Goal: Information Seeking & Learning: Learn about a topic

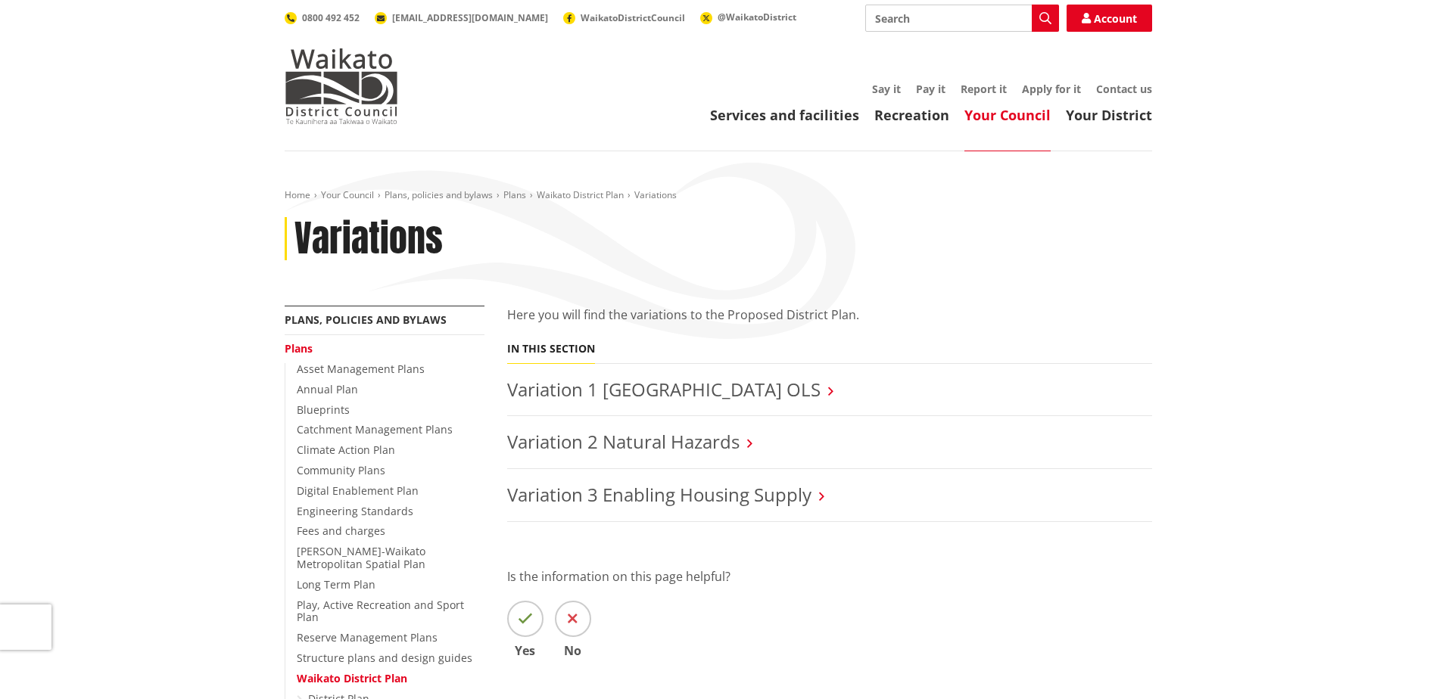
click at [749, 446] on icon at bounding box center [749, 444] width 5 height 14
click at [524, 444] on link "Variation 2 Natural Hazards" at bounding box center [623, 441] width 232 height 25
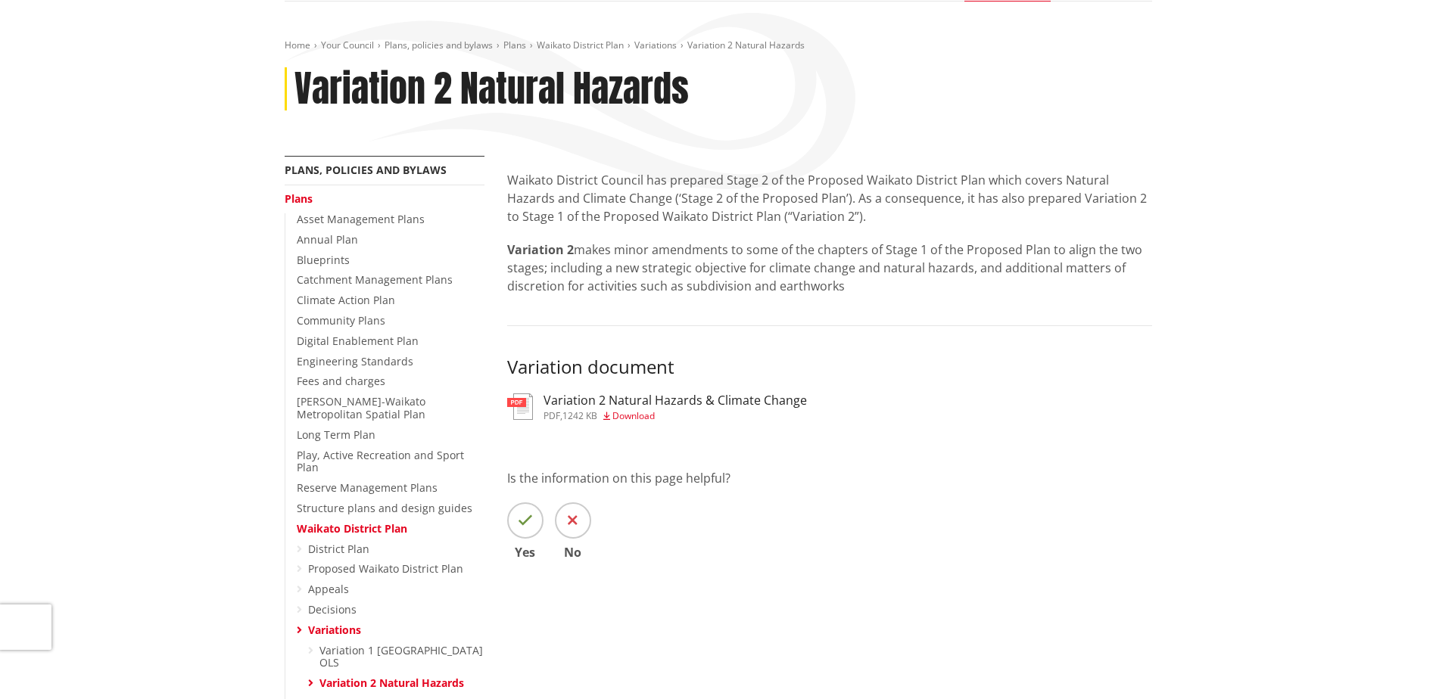
scroll to position [151, 0]
click at [641, 415] on span "Download" at bounding box center [633, 414] width 42 height 13
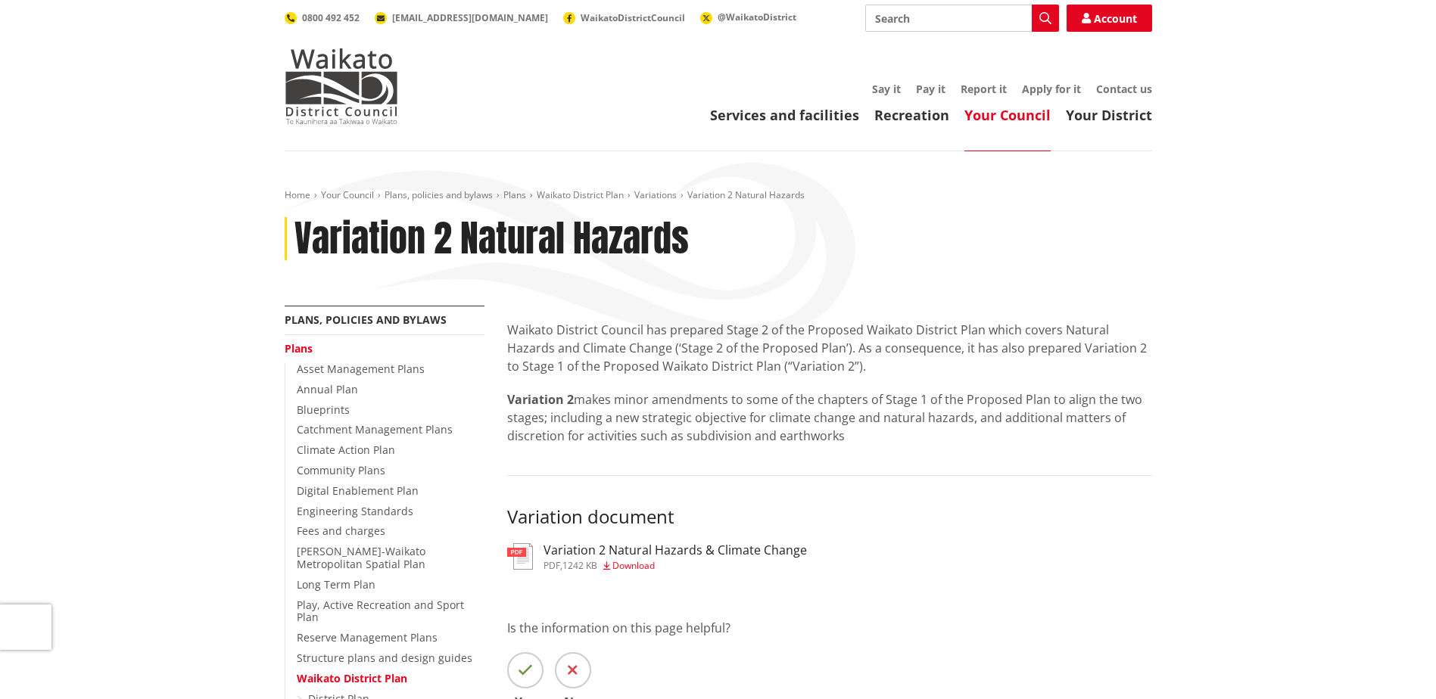
scroll to position [151, 0]
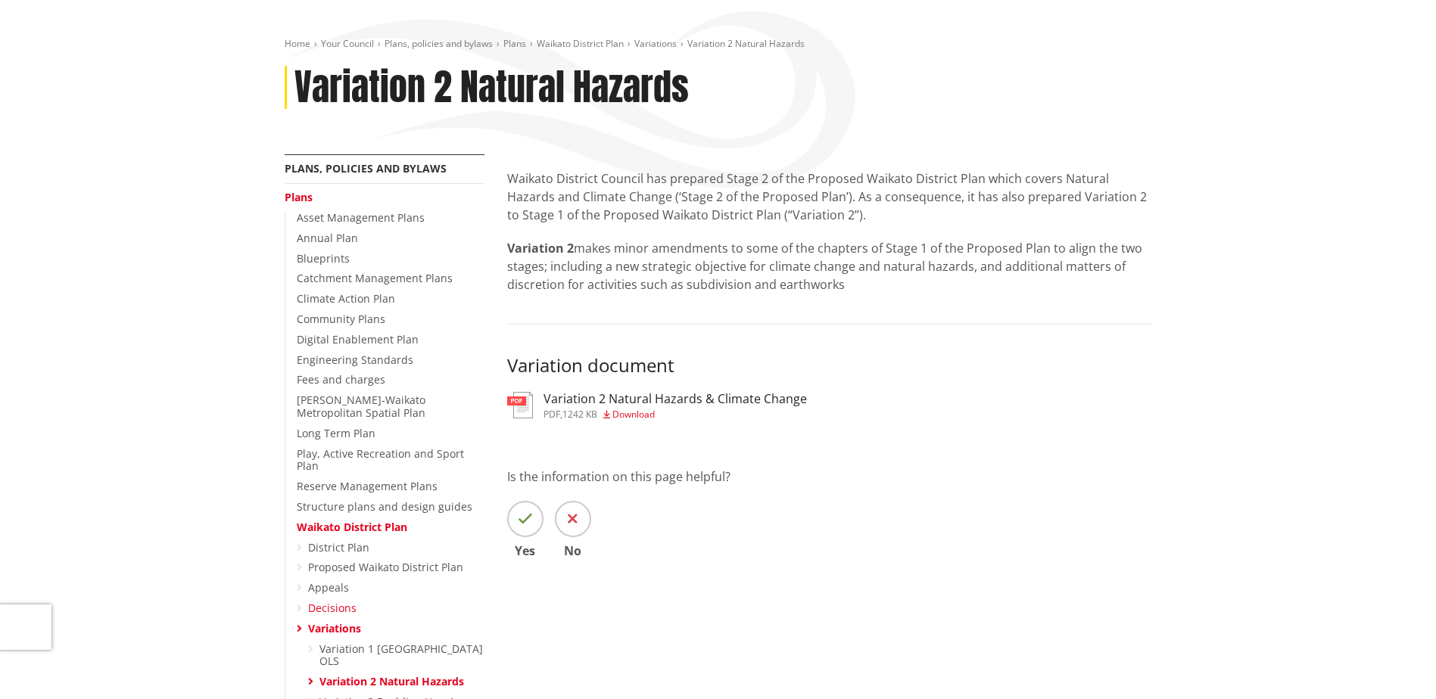
click at [327, 601] on link "Decisions" at bounding box center [332, 608] width 48 height 14
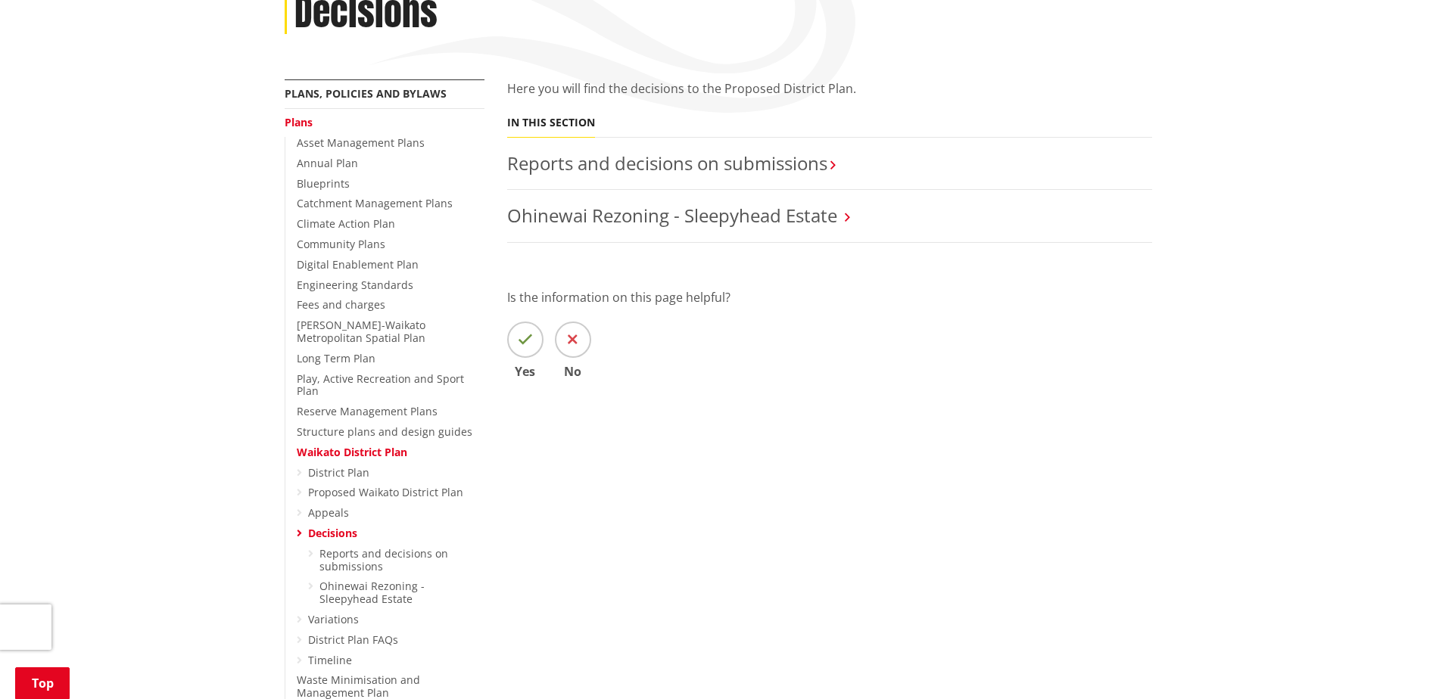
scroll to position [227, 0]
click at [301, 614] on icon at bounding box center [299, 619] width 5 height 11
click at [326, 612] on link "Variations" at bounding box center [333, 619] width 51 height 14
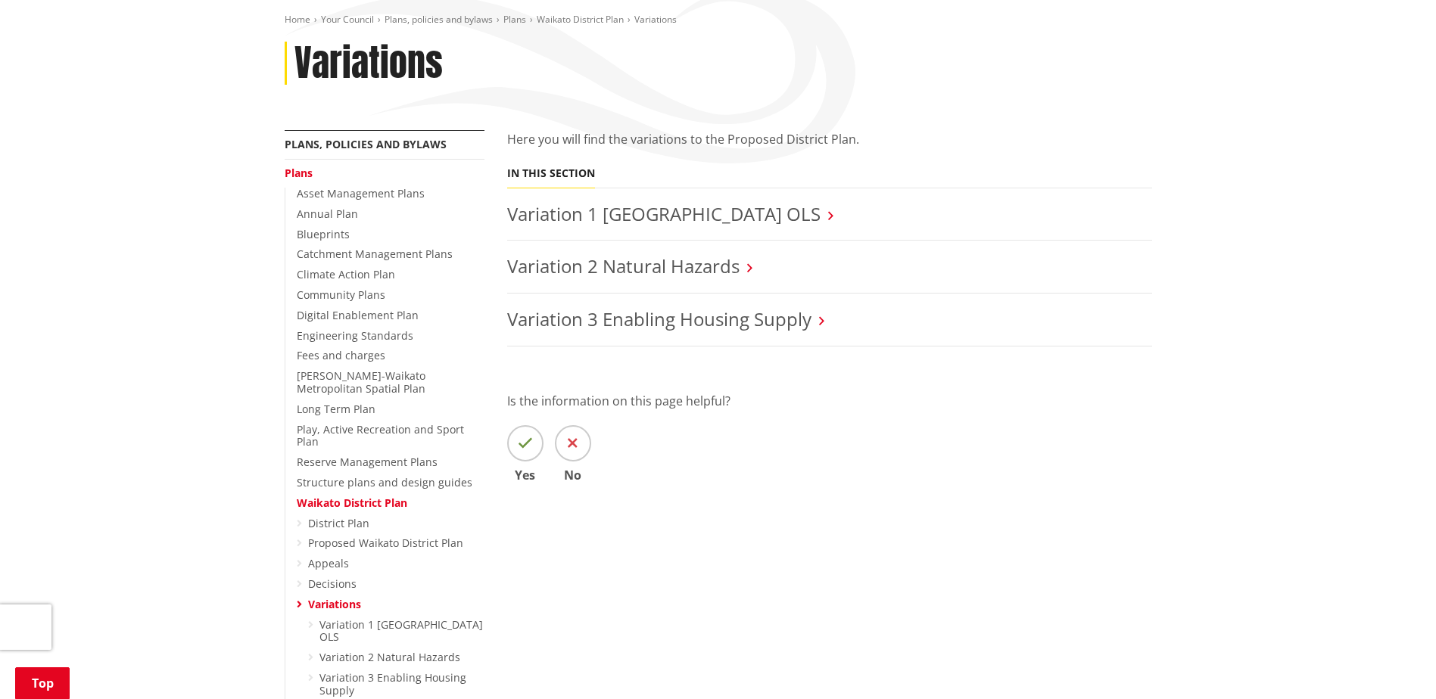
scroll to position [227, 0]
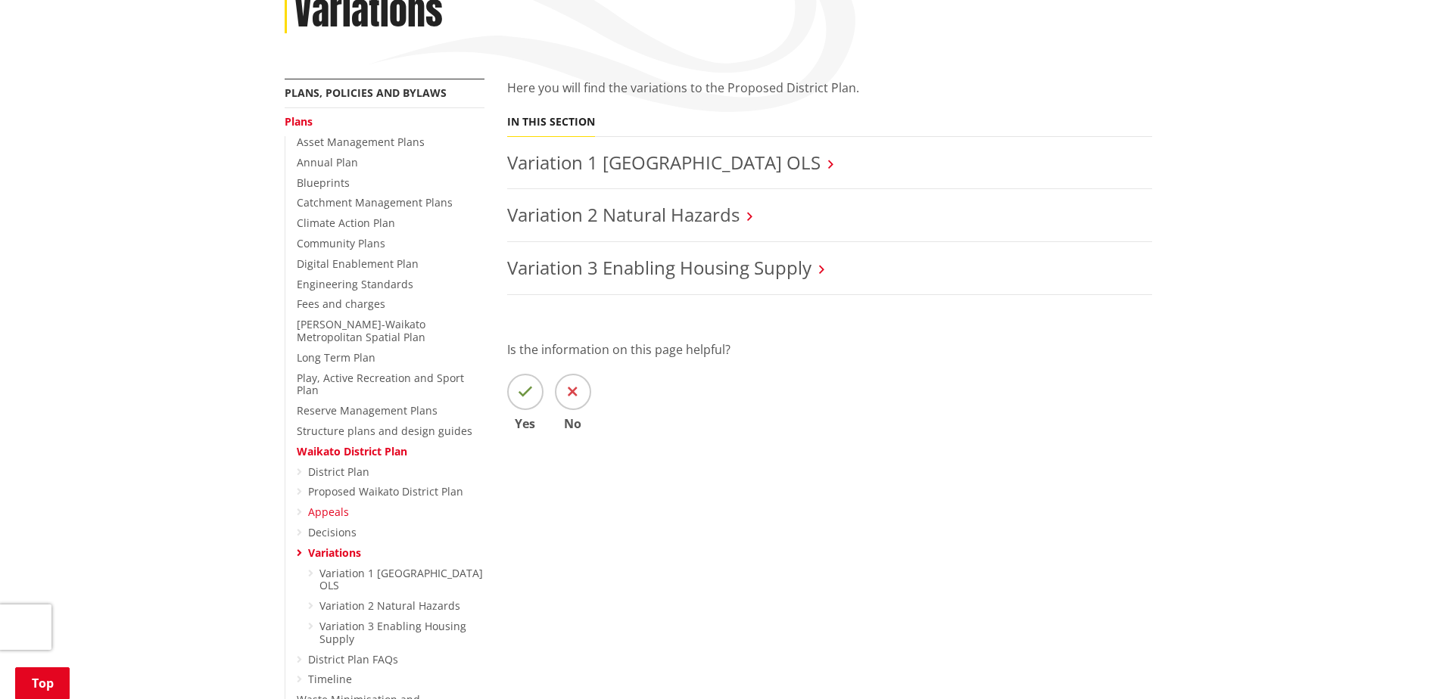
click at [329, 505] on link "Appeals" at bounding box center [328, 512] width 41 height 14
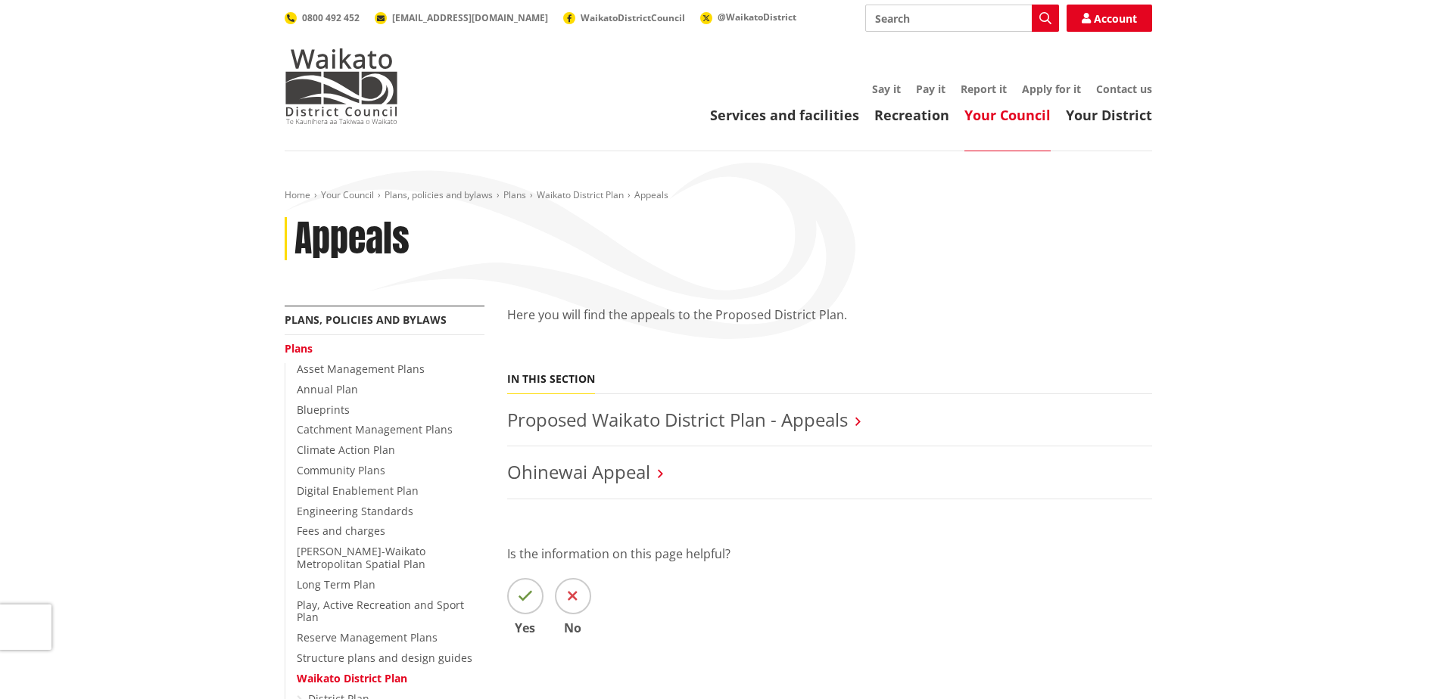
click at [858, 421] on icon at bounding box center [857, 422] width 5 height 14
click at [788, 416] on link "Proposed Waikato District Plan - Appeals" at bounding box center [677, 419] width 341 height 25
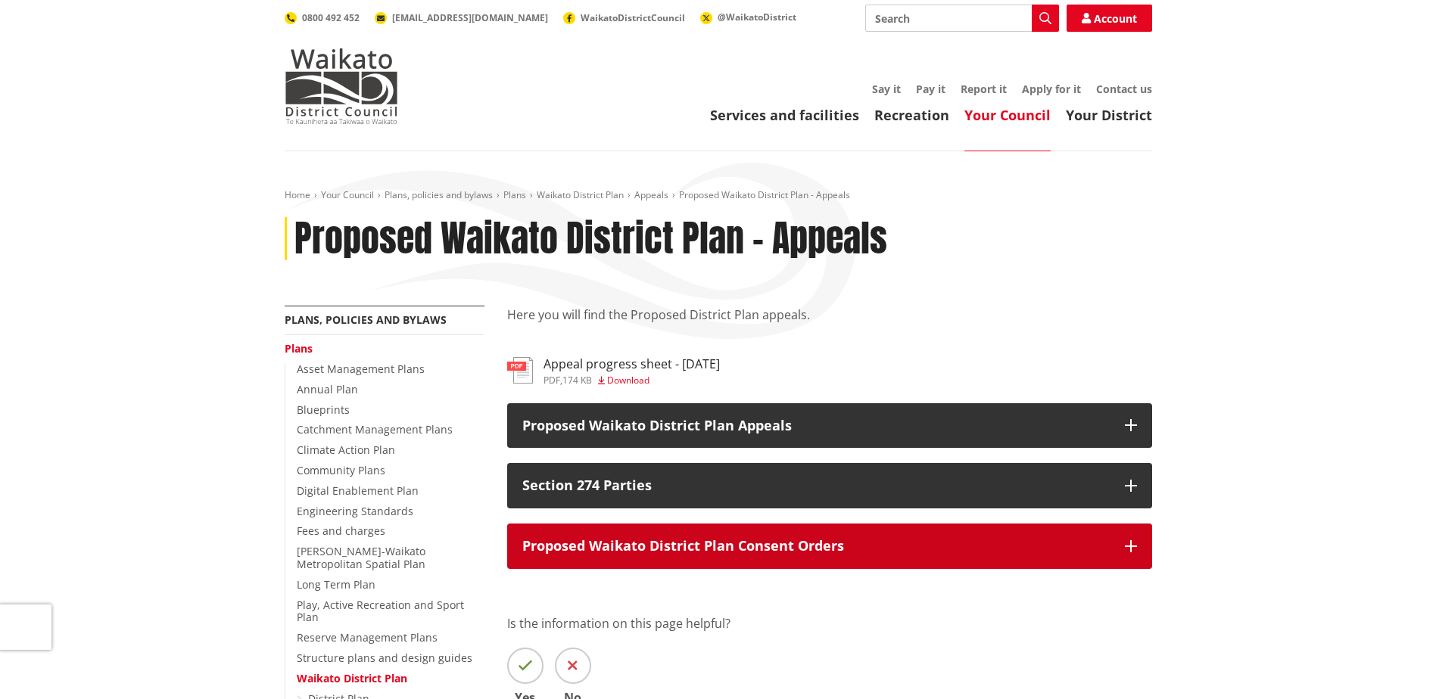
click at [1131, 544] on icon "button" at bounding box center [1131, 546] width 12 height 12
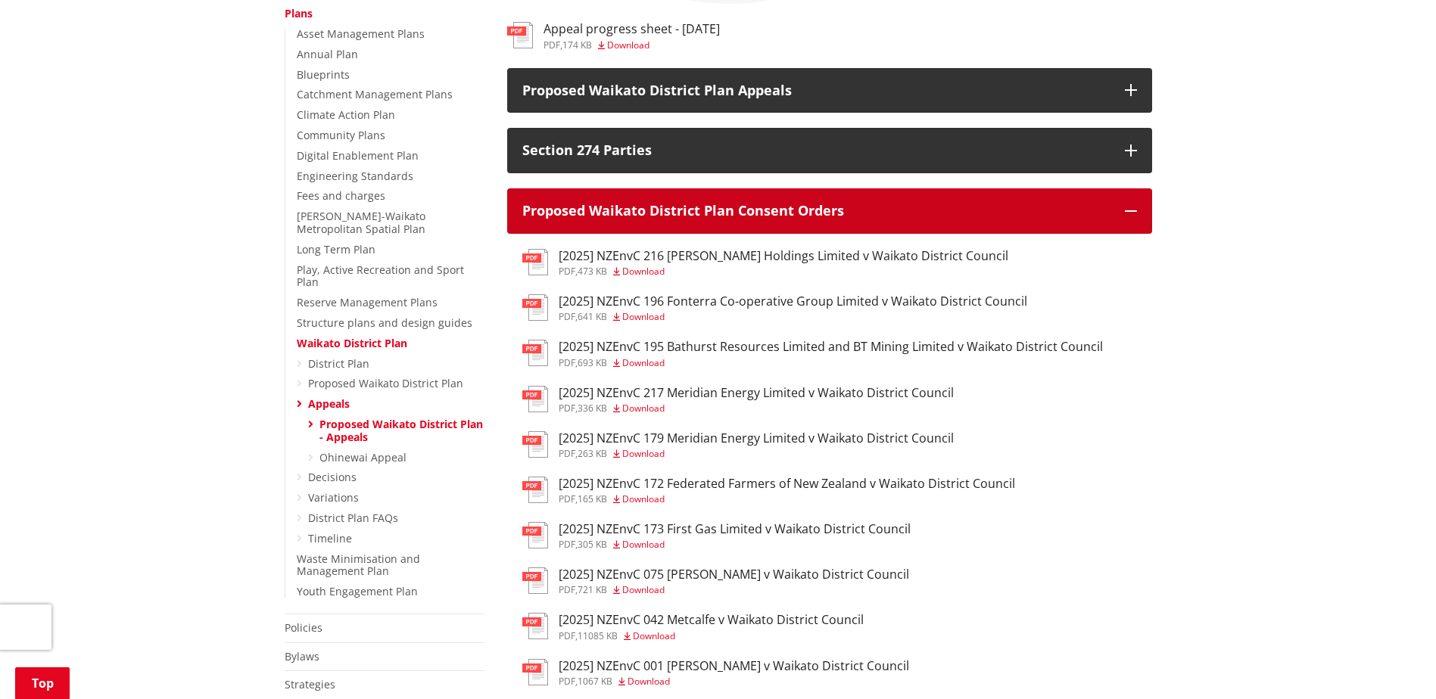
scroll to position [76, 0]
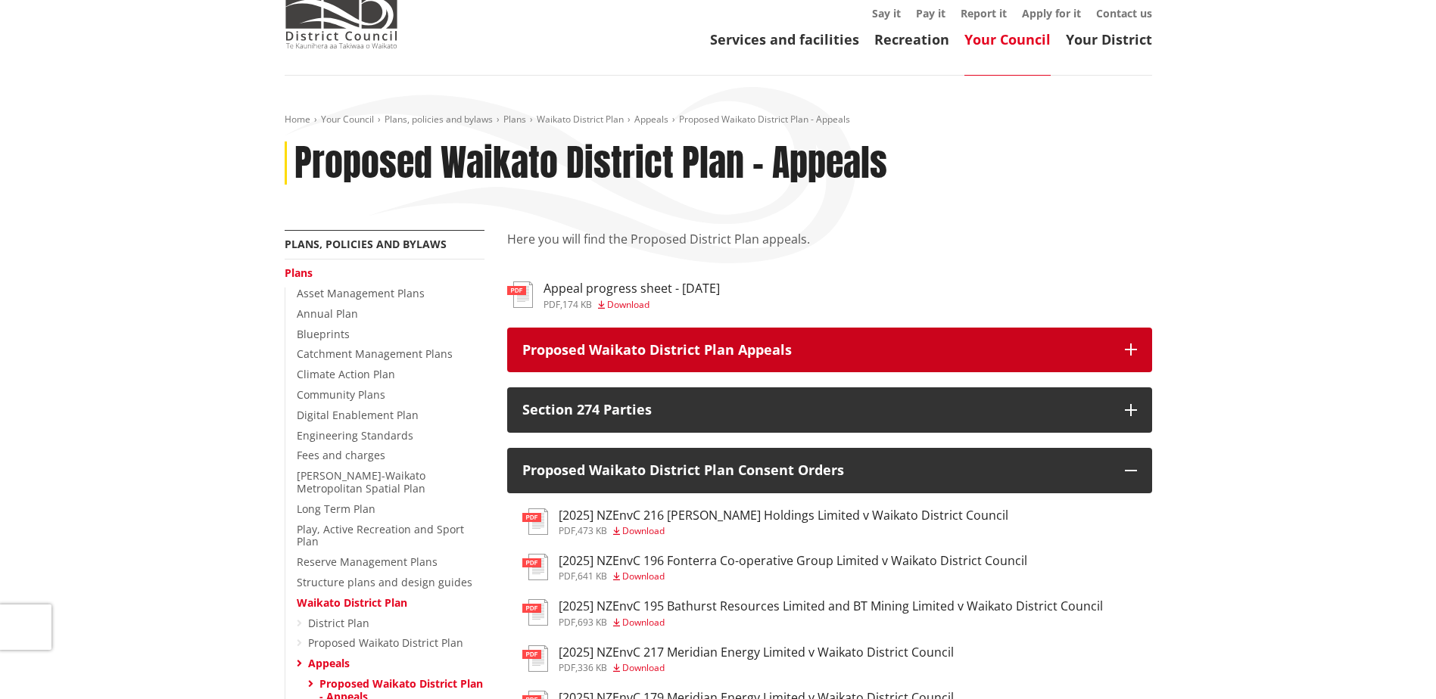
click at [1130, 350] on icon "button" at bounding box center [1131, 350] width 12 height 12
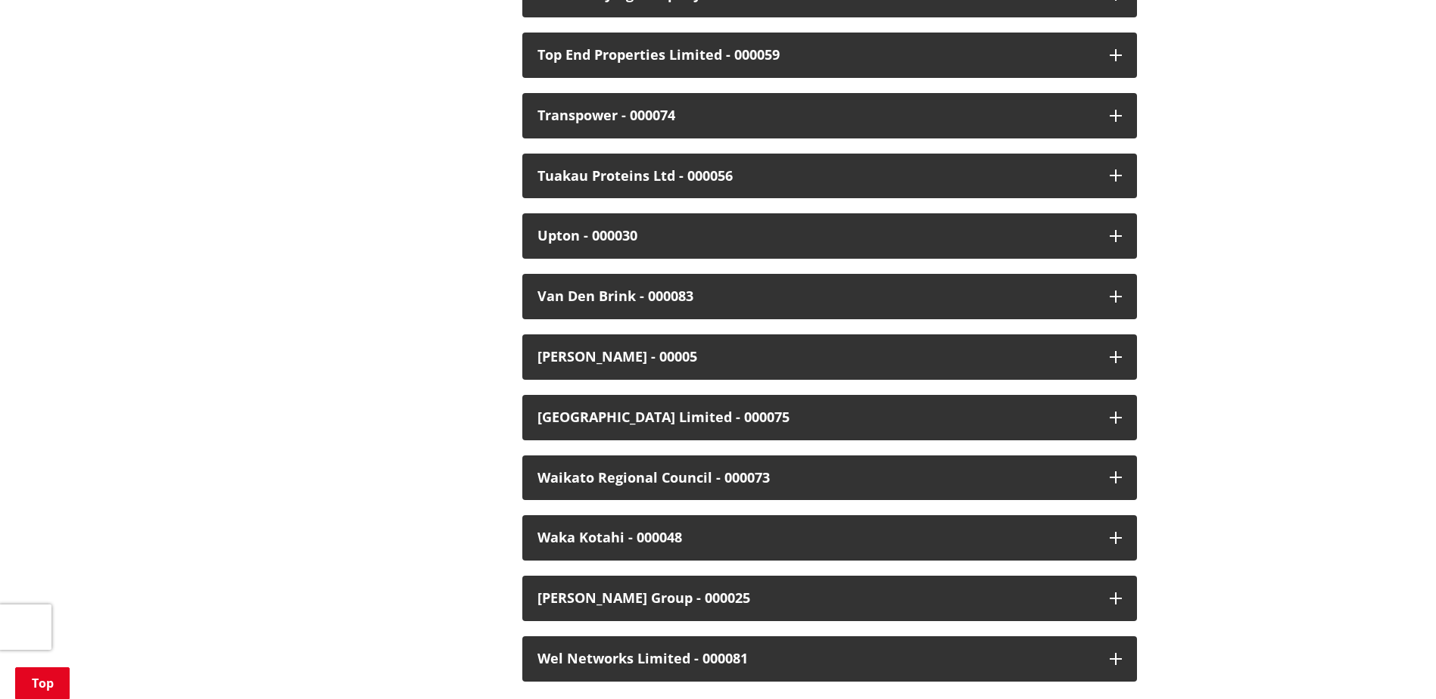
scroll to position [3936, 0]
